Goal: Find specific page/section: Find specific page/section

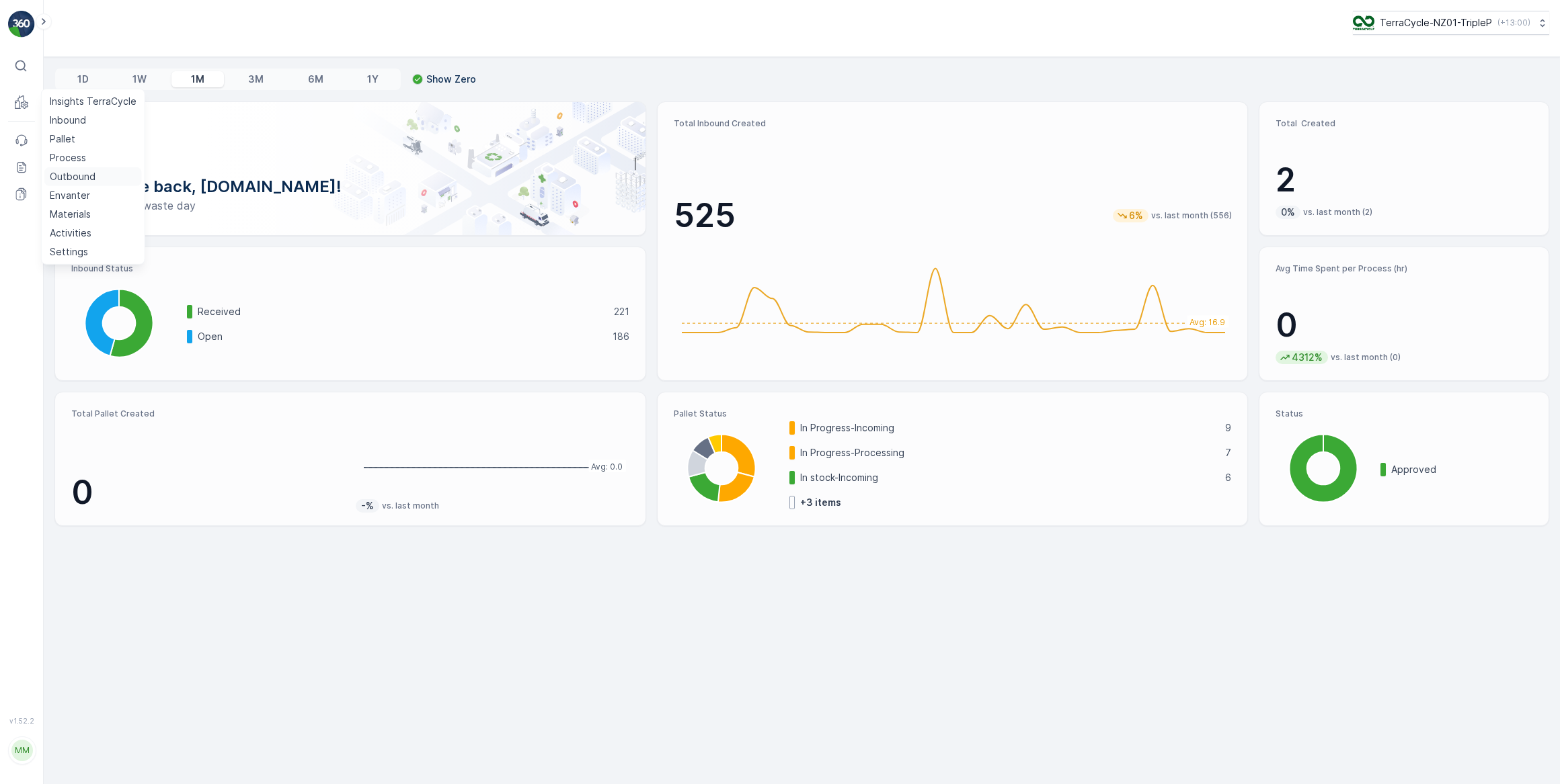
click at [67, 175] on p "Outbound" at bounding box center [72, 177] width 46 height 14
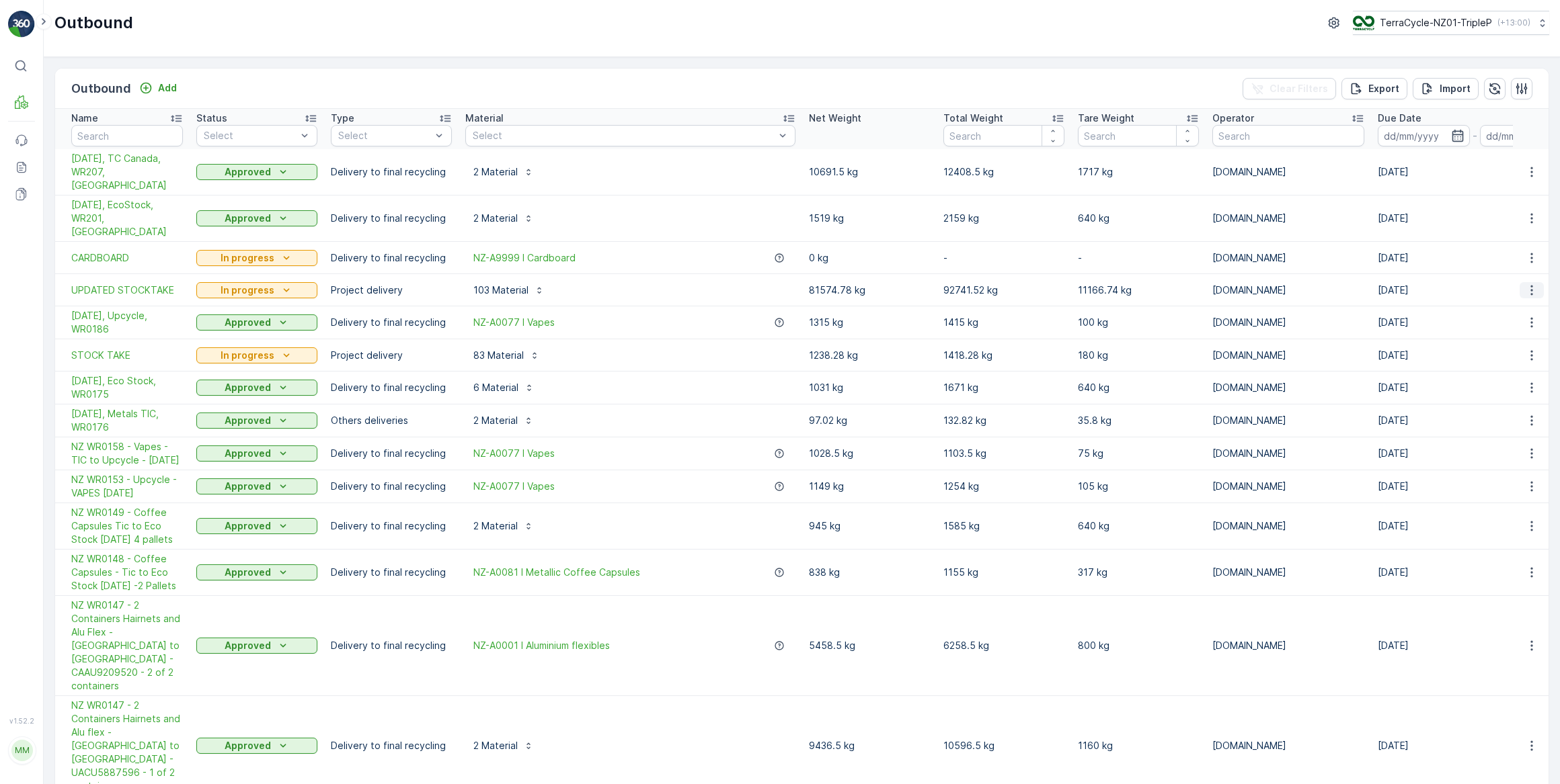
click at [1528, 283] on icon "button" at bounding box center [1531, 290] width 14 height 14
click at [1493, 283] on span "See More Details" at bounding box center [1498, 283] width 78 height 14
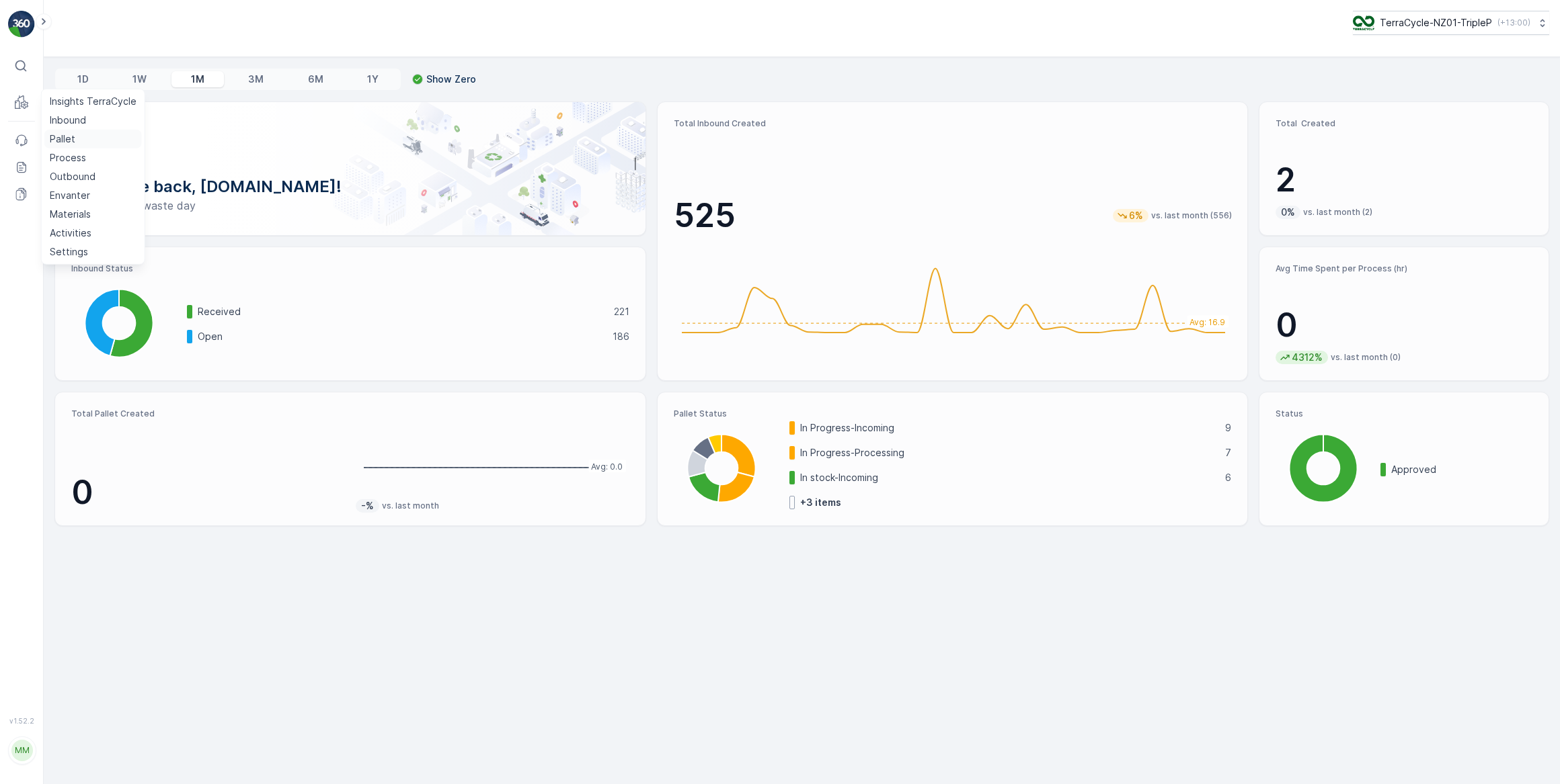
click at [69, 140] on p "Pallet" at bounding box center [62, 140] width 26 height 14
